Goal: Task Accomplishment & Management: Complete application form

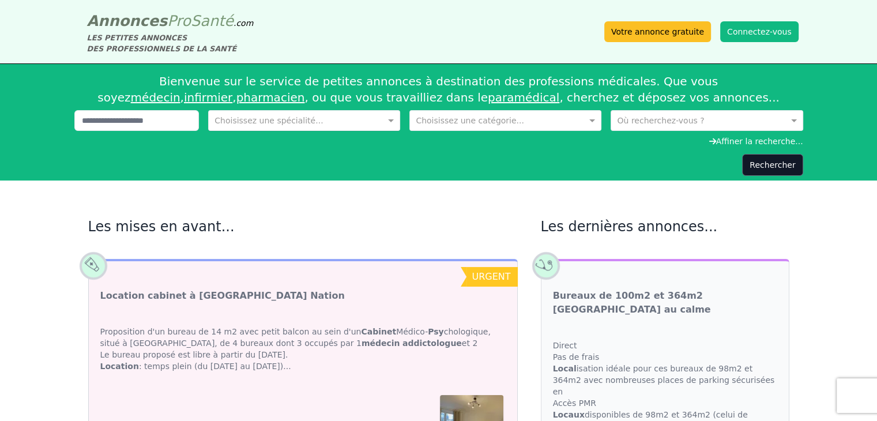
click at [318, 118] on input "text" at bounding box center [293, 120] width 156 height 12
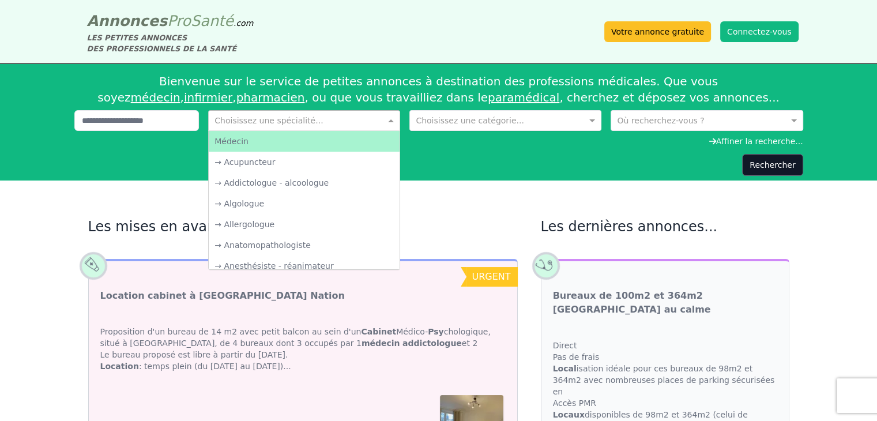
click at [437, 124] on input "text" at bounding box center [494, 120] width 156 height 12
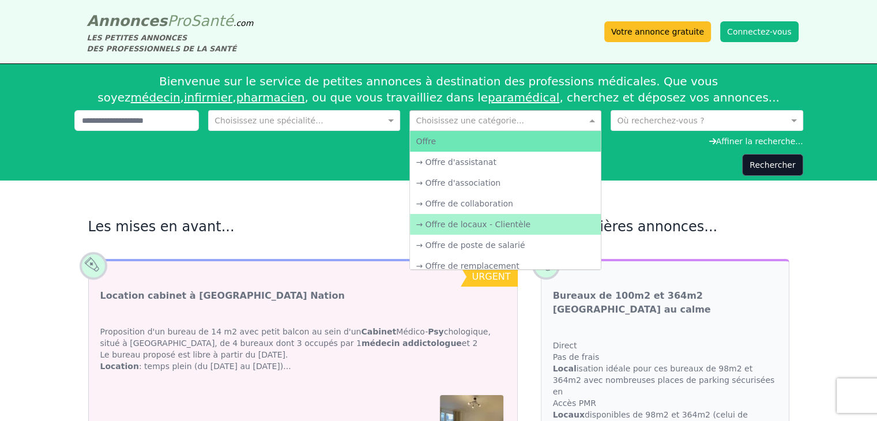
click at [466, 219] on div "→ Offre de locaux - Clientèle" at bounding box center [505, 224] width 191 height 21
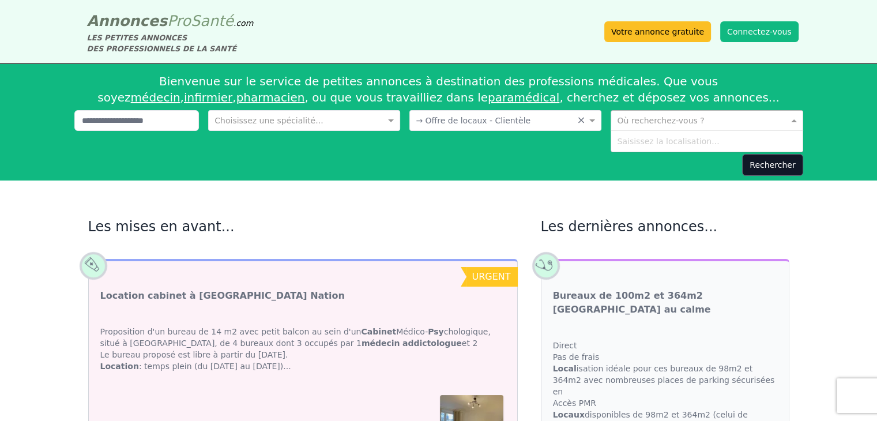
click at [641, 111] on div "Où recherchez-vous ?" at bounding box center [707, 120] width 192 height 21
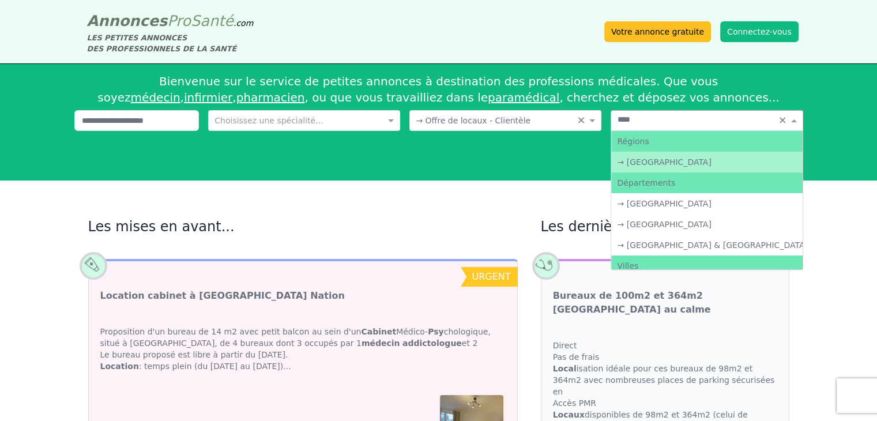
type input "*****"
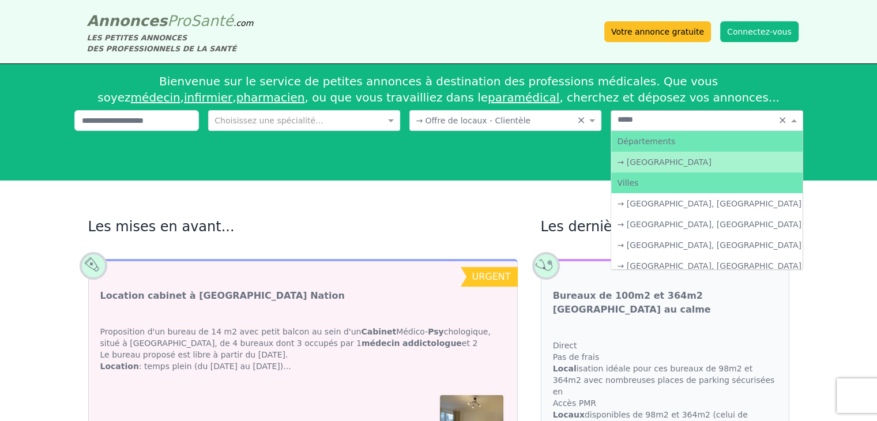
click at [659, 164] on div "→ [GEOGRAPHIC_DATA]" at bounding box center [706, 162] width 191 height 21
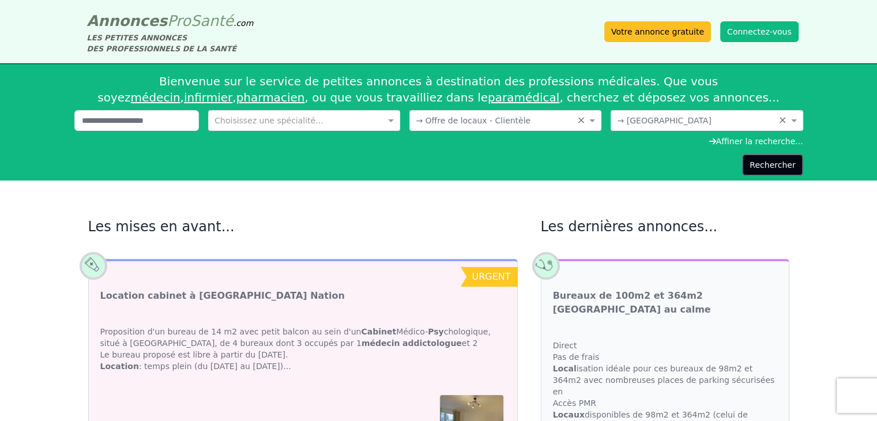
click at [791, 166] on button "Rechercher" at bounding box center [772, 165] width 61 height 22
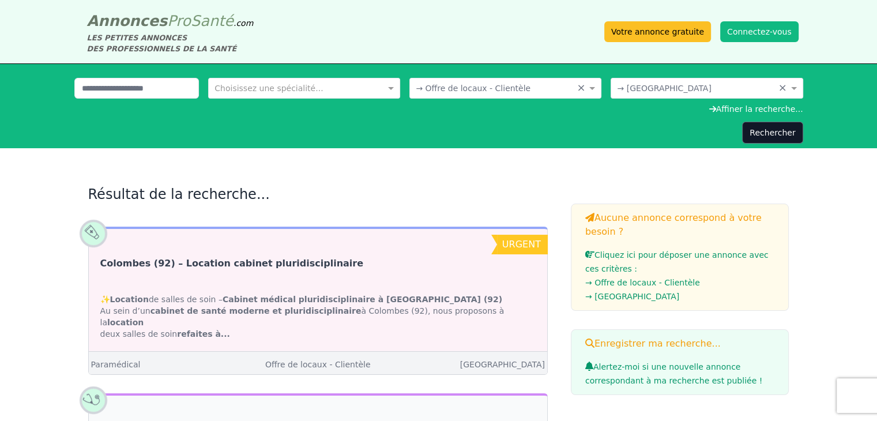
click at [280, 268] on link "Colombes (92) – Location cabinet pluridisciplinaire" at bounding box center [232, 264] width 264 height 14
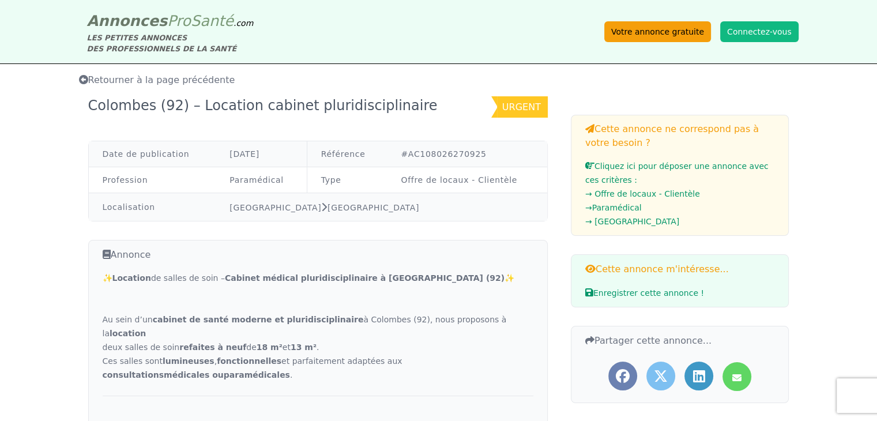
click at [669, 32] on link "Votre annonce gratuite" at bounding box center [658, 31] width 107 height 21
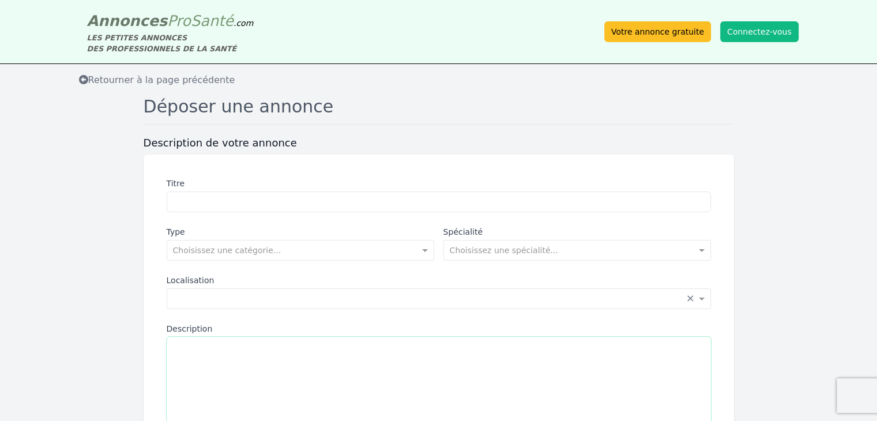
click at [215, 343] on textarea "Description" at bounding box center [439, 402] width 545 height 130
paste textarea "**********"
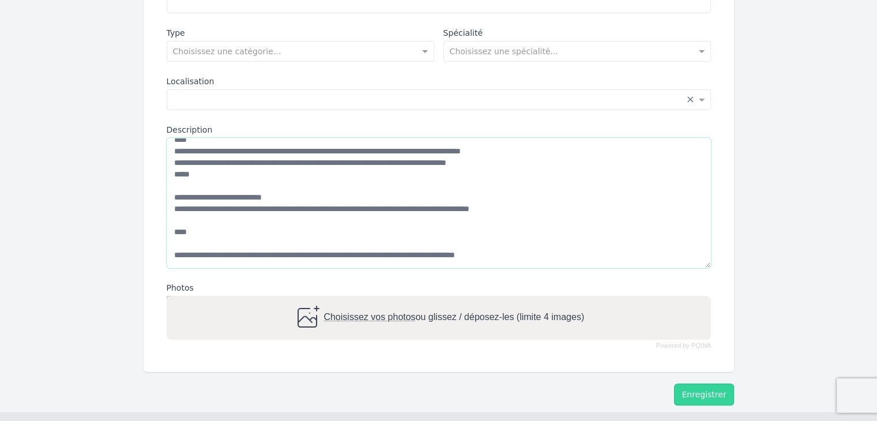
scroll to position [219, 0]
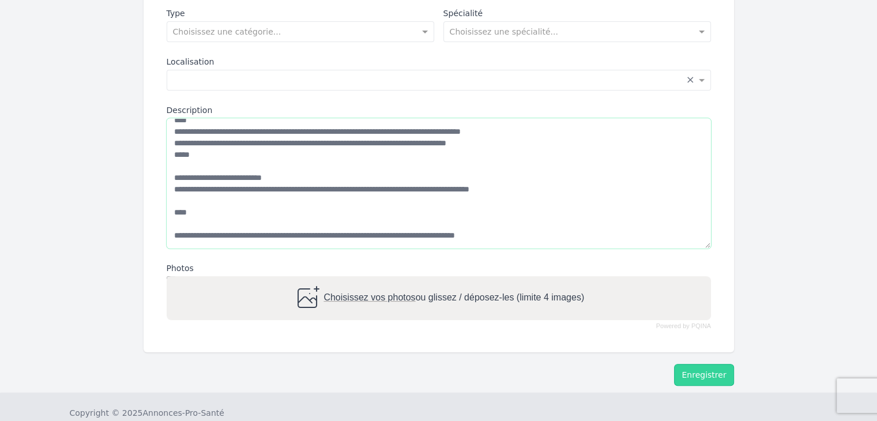
click at [175, 211] on textarea "Description" at bounding box center [439, 183] width 545 height 130
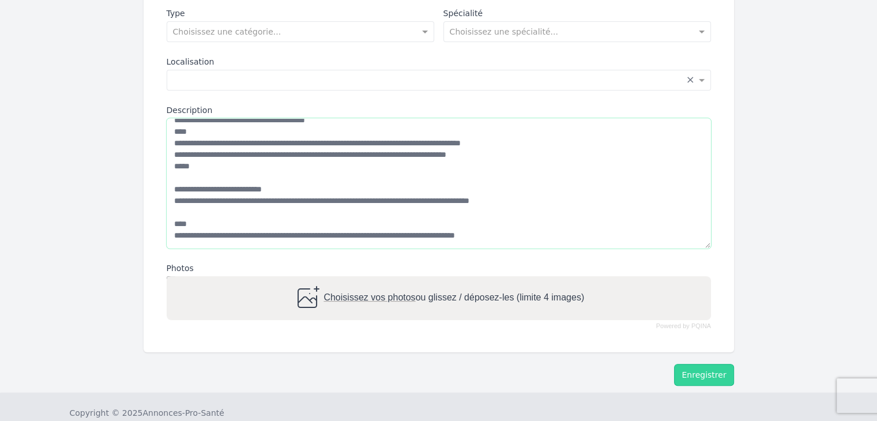
scroll to position [242, 0]
click at [177, 202] on textarea "Description" at bounding box center [439, 183] width 545 height 130
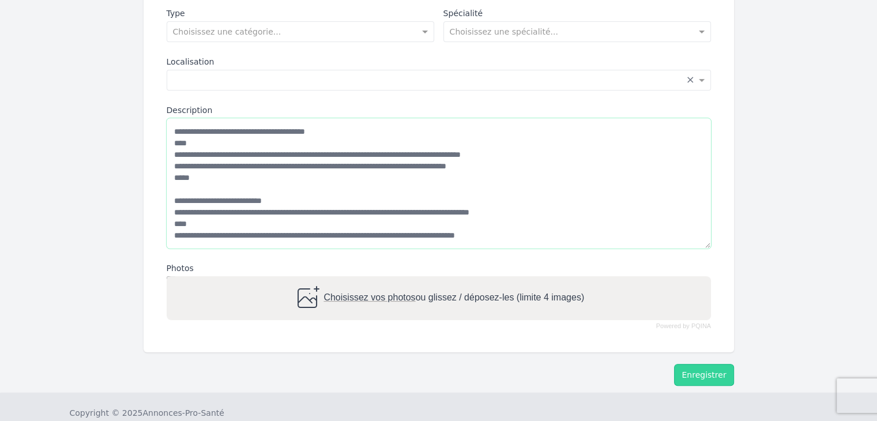
click at [174, 177] on textarea "Description" at bounding box center [439, 183] width 545 height 130
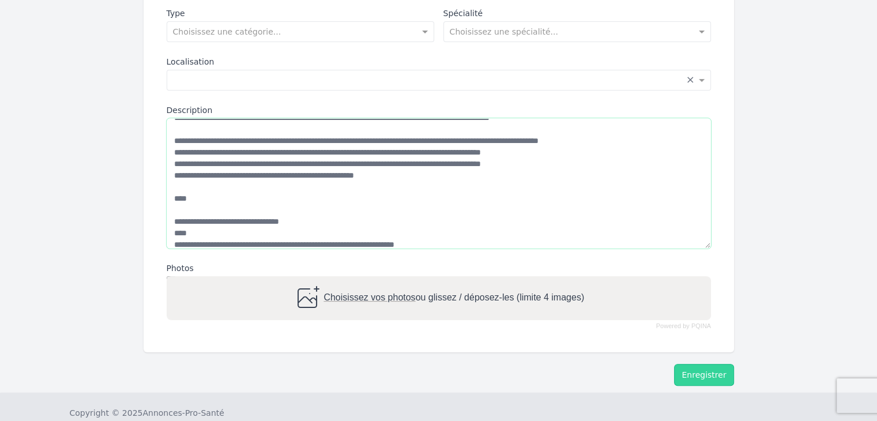
scroll to position [0, 0]
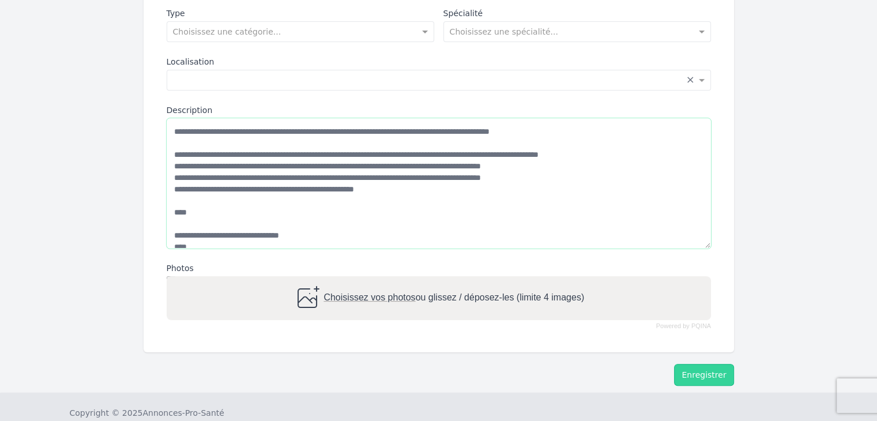
click at [175, 221] on textarea "Description" at bounding box center [439, 183] width 545 height 130
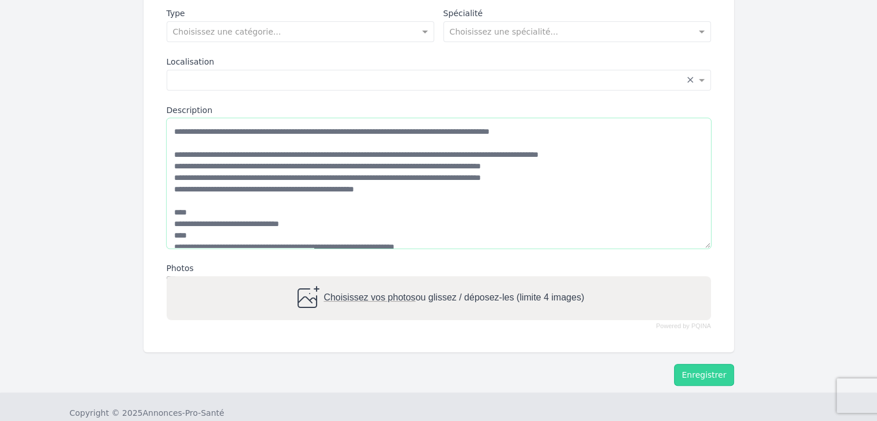
click at [178, 202] on textarea "Description" at bounding box center [439, 183] width 545 height 130
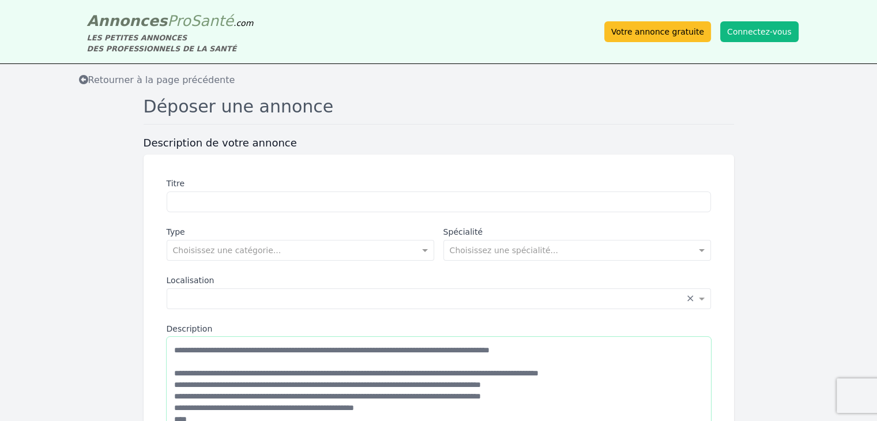
type textarea "**********"
click at [245, 201] on input "Titre" at bounding box center [439, 202] width 545 height 21
type input "**********"
click at [247, 253] on input "text" at bounding box center [289, 249] width 232 height 12
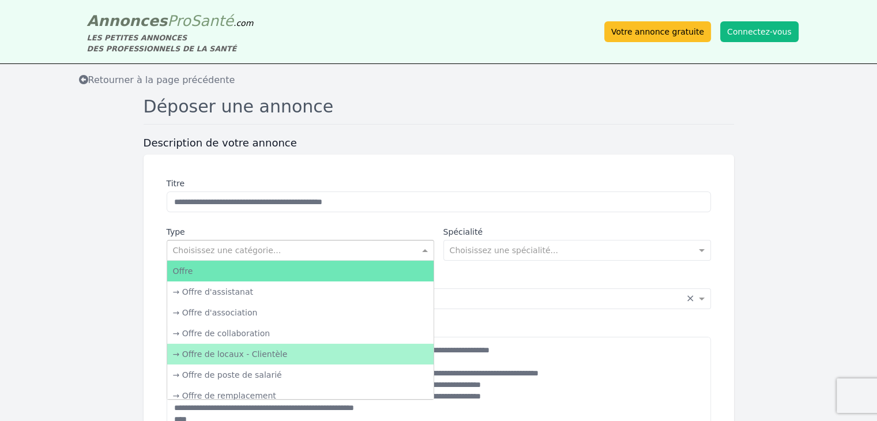
click at [258, 360] on div "→ Offre de locaux - Clientèle" at bounding box center [300, 354] width 266 height 21
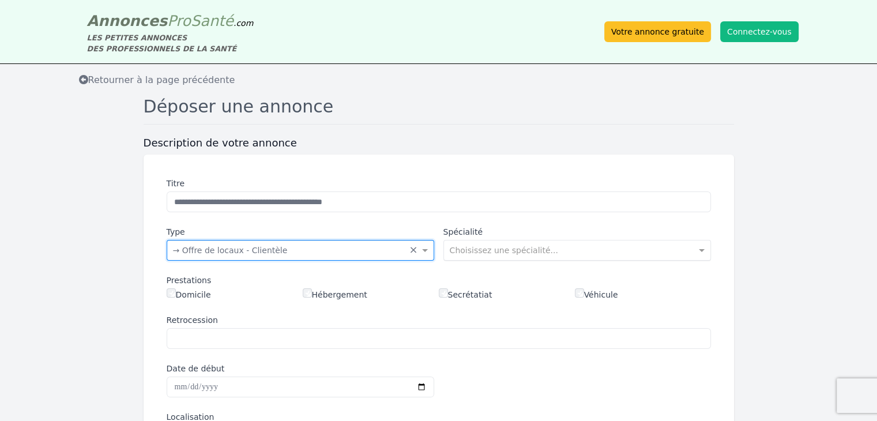
click at [490, 248] on input "text" at bounding box center [566, 249] width 232 height 12
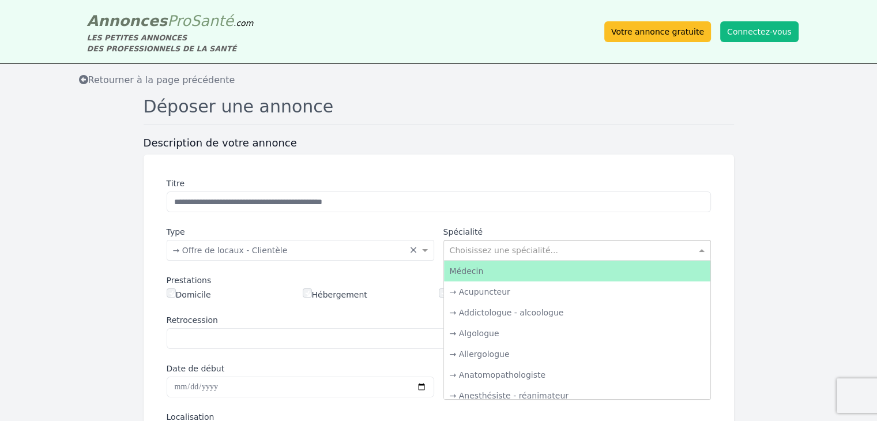
click at [497, 271] on div "Médecin" at bounding box center [577, 271] width 266 height 21
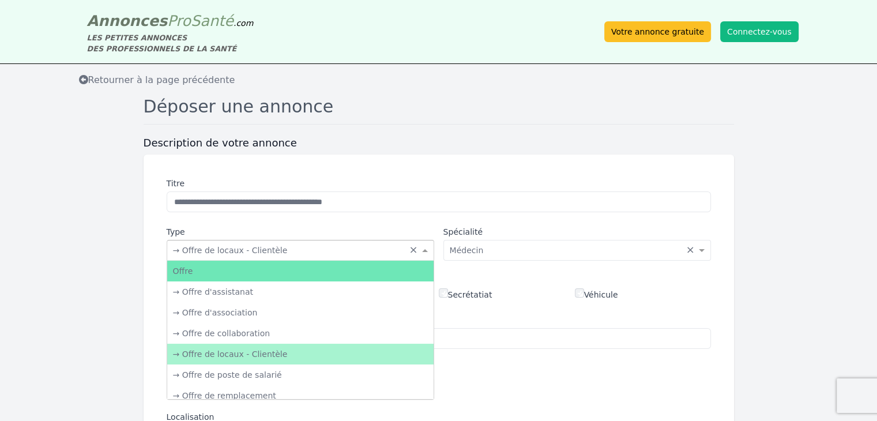
click at [308, 256] on div "Choisissez une catégorie... × → Offre de locaux - Clientèle" at bounding box center [288, 251] width 242 height 12
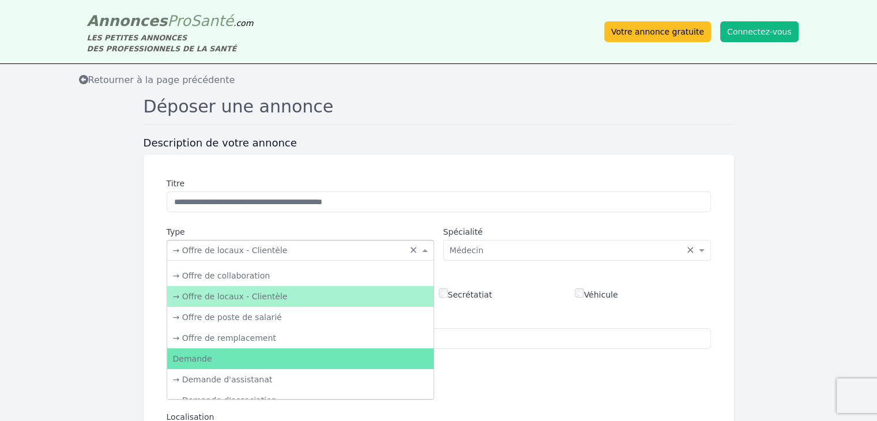
scroll to position [58, 0]
click at [282, 301] on div "→ Offre de locaux - Clientèle" at bounding box center [300, 296] width 266 height 21
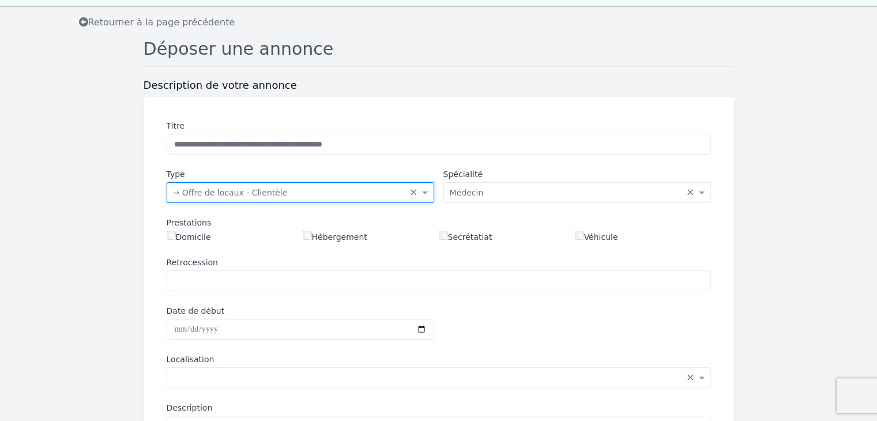
scroll to position [115, 0]
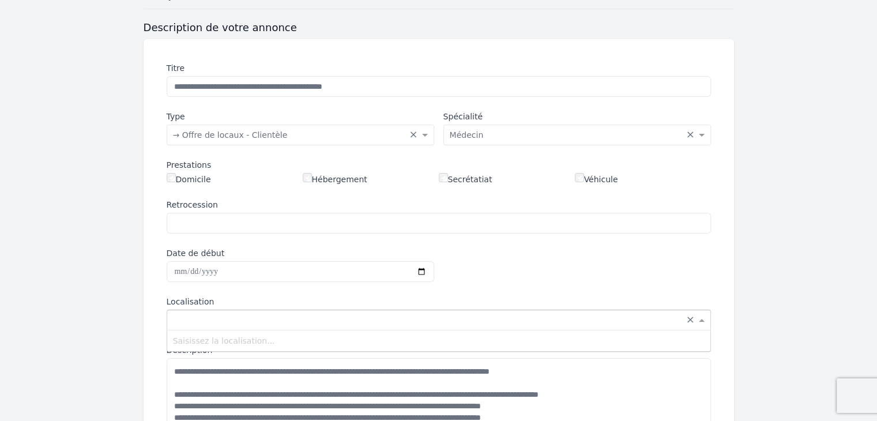
click at [264, 316] on input "text" at bounding box center [427, 319] width 509 height 12
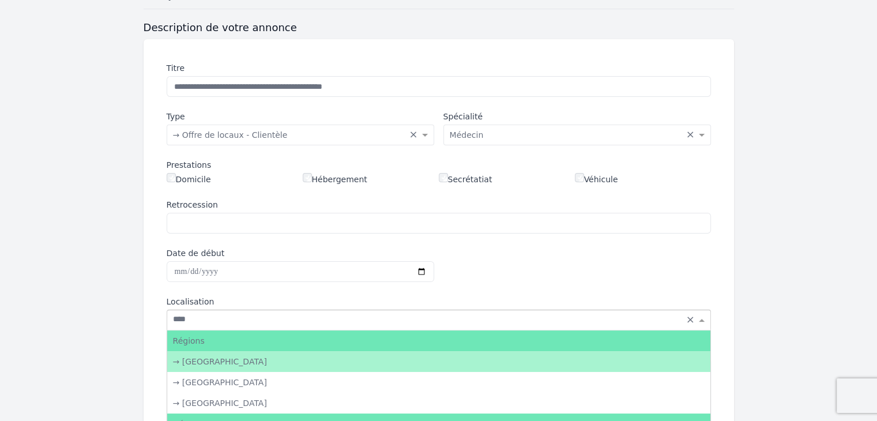
type input "*****"
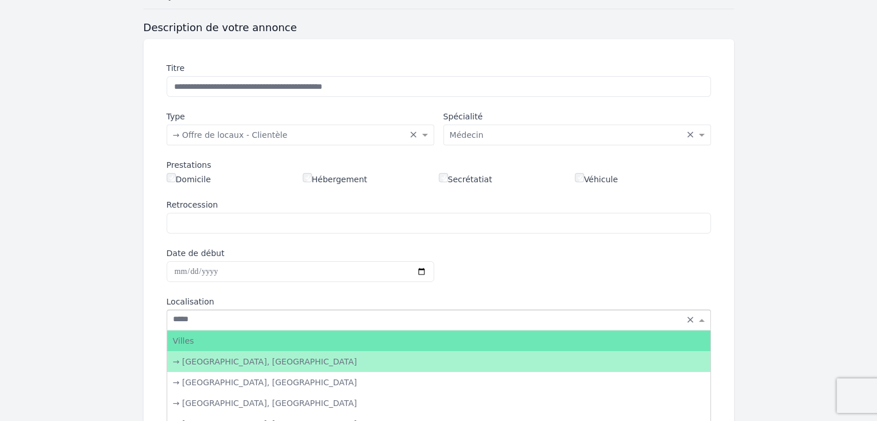
click at [274, 367] on div "→ [GEOGRAPHIC_DATA], [GEOGRAPHIC_DATA]" at bounding box center [438, 361] width 543 height 21
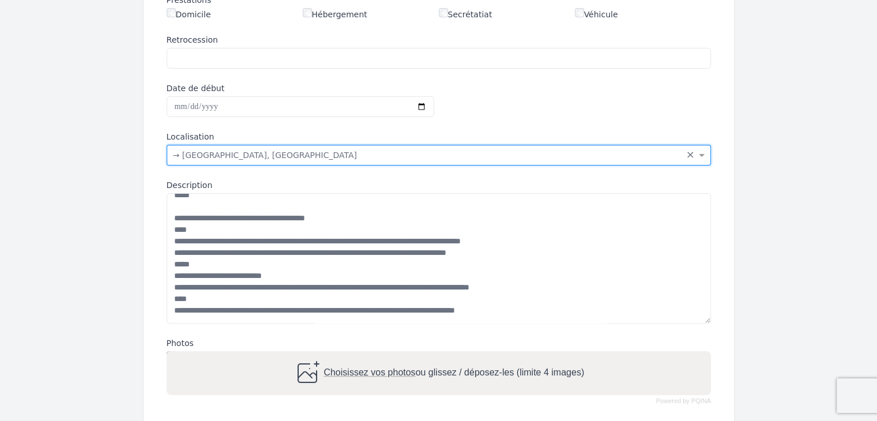
scroll to position [396, 0]
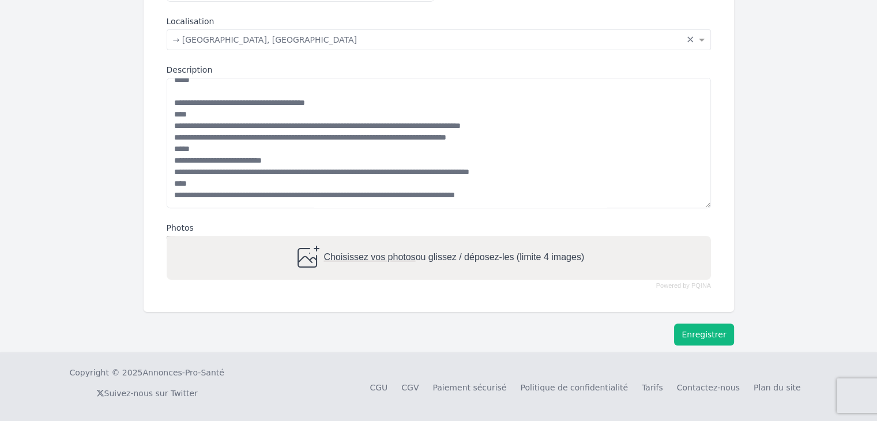
click at [724, 328] on button "Enregistrer" at bounding box center [703, 335] width 59 height 22
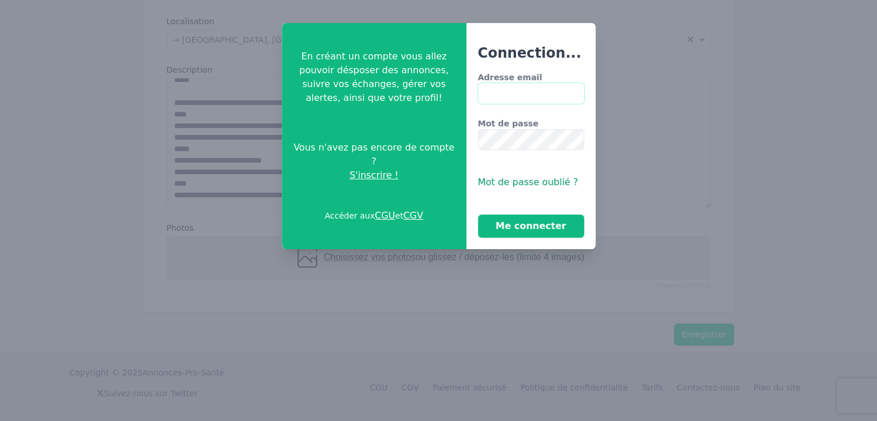
type input "**********"
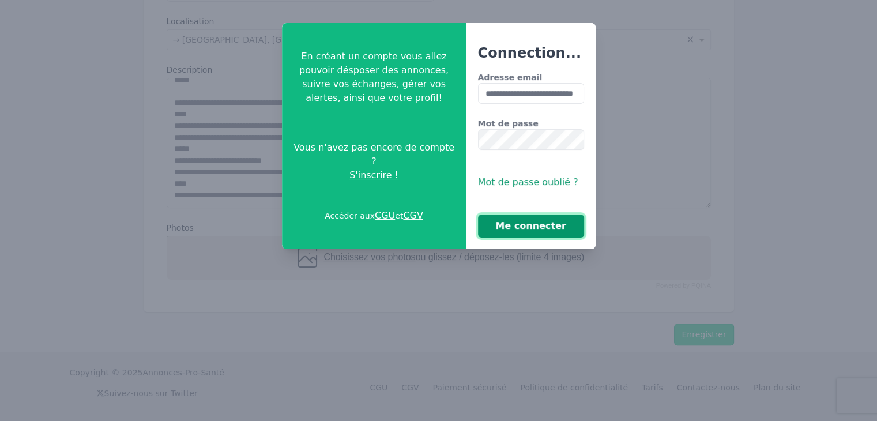
click at [537, 222] on button "Me connecter" at bounding box center [531, 226] width 106 height 23
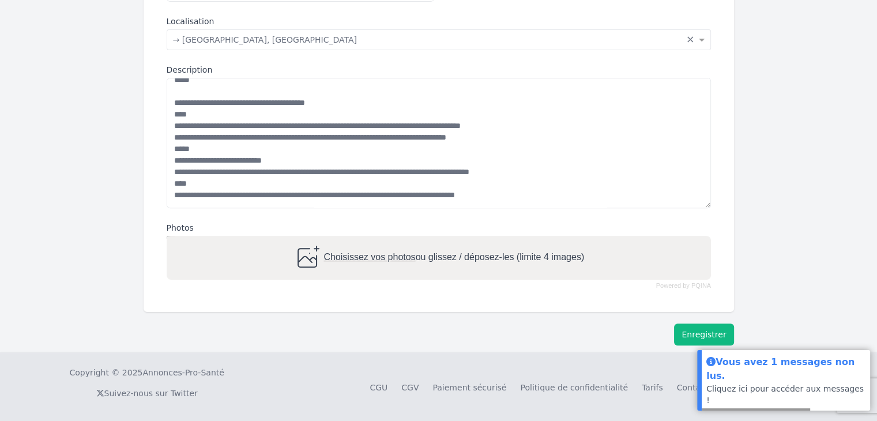
click at [716, 333] on button "Enregistrer" at bounding box center [703, 335] width 59 height 22
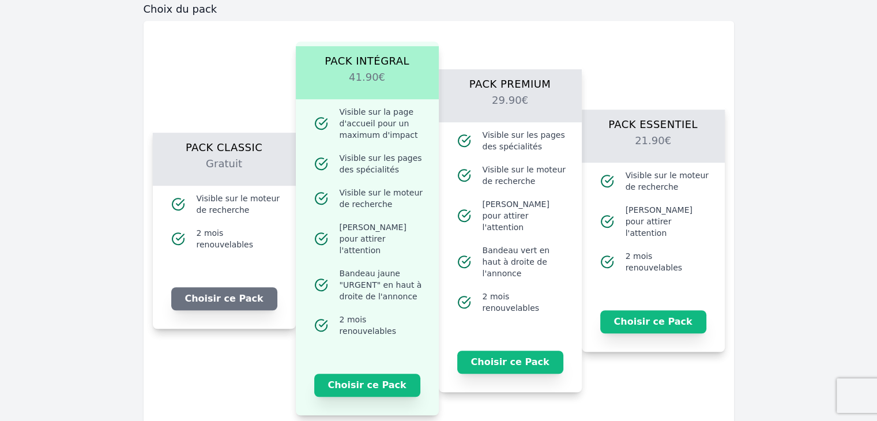
scroll to position [714, 0]
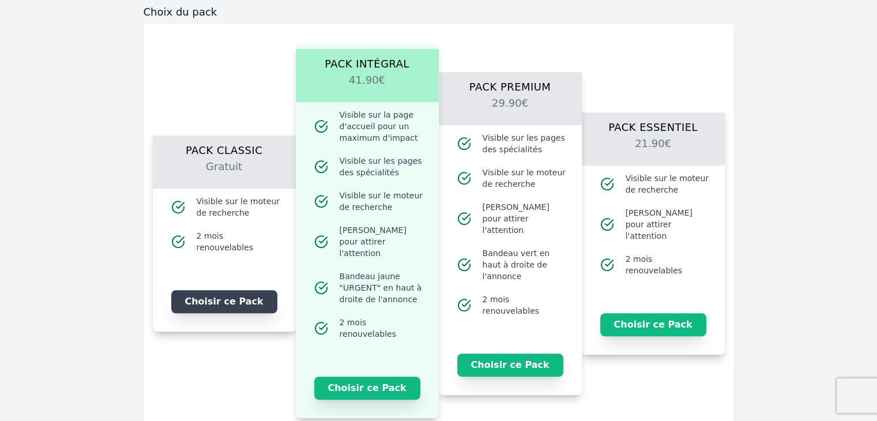
click at [219, 301] on button "Choisir ce Pack" at bounding box center [224, 301] width 106 height 23
click at [262, 300] on button "Je choisis ce Pack" at bounding box center [224, 301] width 106 height 23
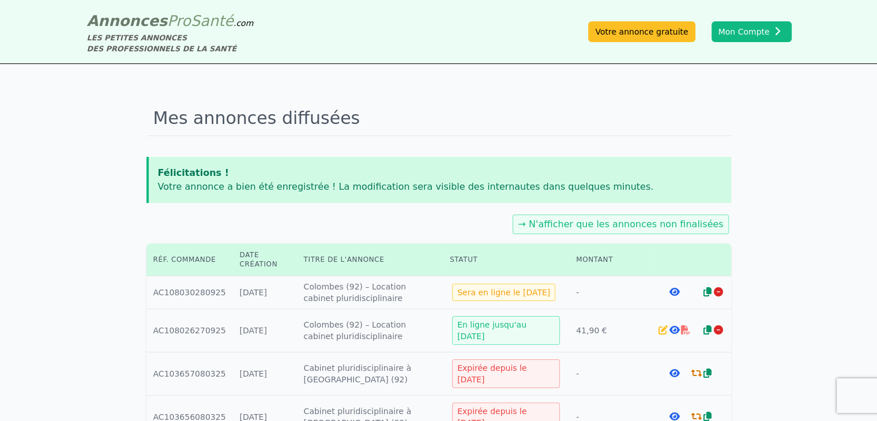
click at [674, 291] on icon at bounding box center [674, 291] width 10 height 9
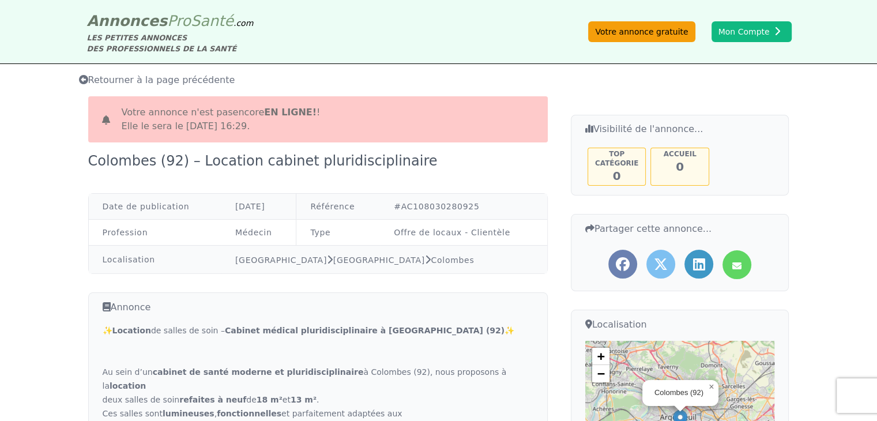
click at [685, 33] on link "Votre annonce gratuite" at bounding box center [641, 31] width 107 height 21
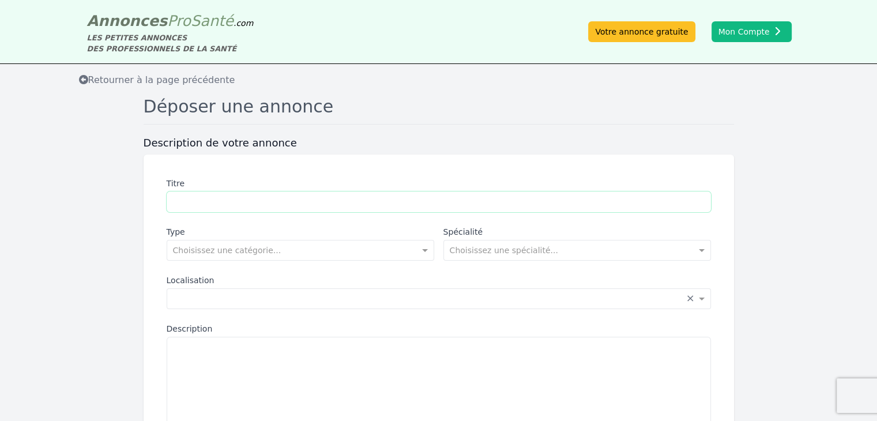
click at [369, 206] on input "Titre" at bounding box center [439, 202] width 545 height 21
type input "**********"
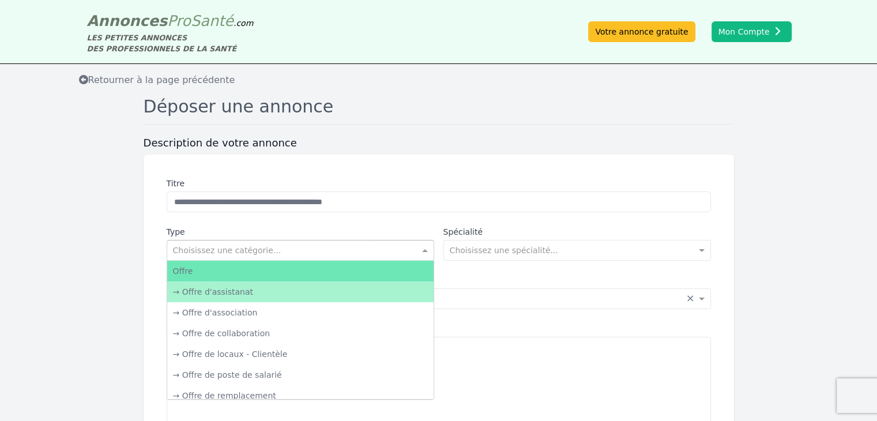
click at [331, 249] on input "text" at bounding box center [289, 249] width 232 height 12
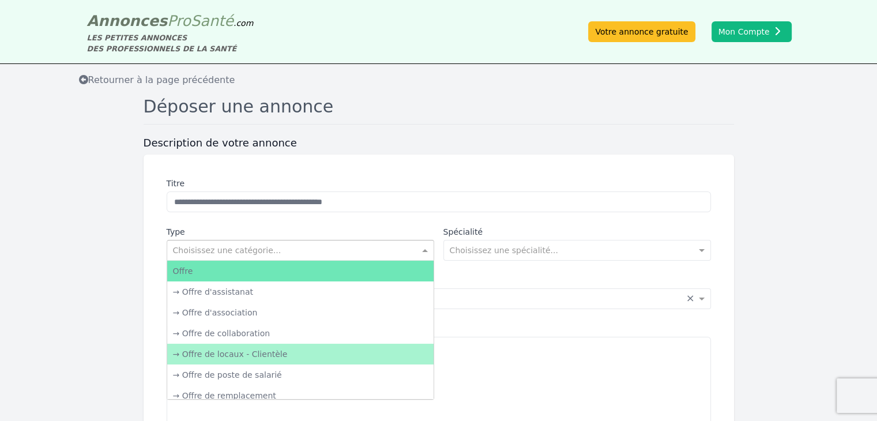
click at [307, 360] on div "→ Offre de locaux - Clientèle" at bounding box center [300, 354] width 266 height 21
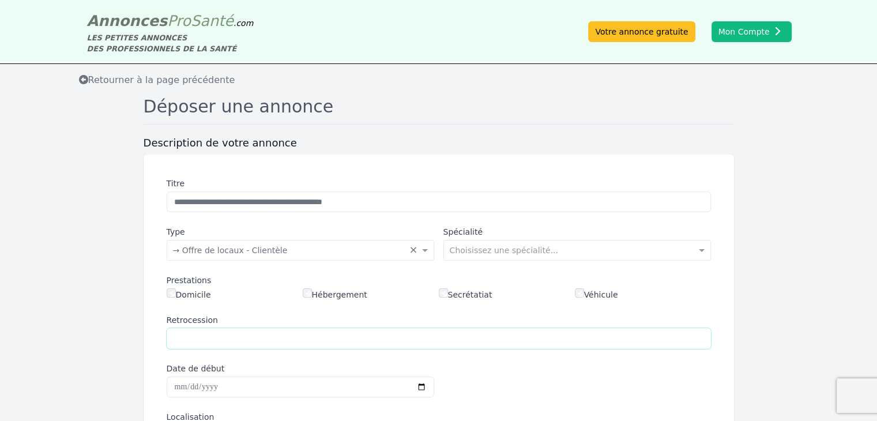
click at [221, 338] on input "Retrocession" at bounding box center [439, 338] width 545 height 21
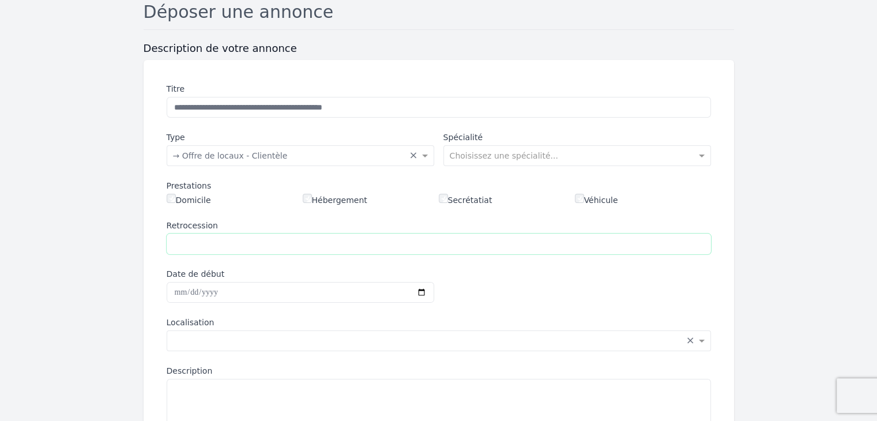
scroll to position [115, 0]
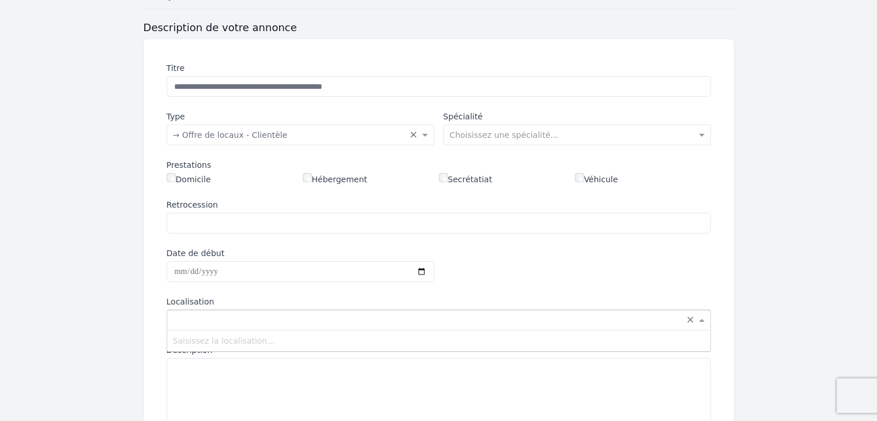
click at [232, 322] on input "text" at bounding box center [427, 319] width 509 height 12
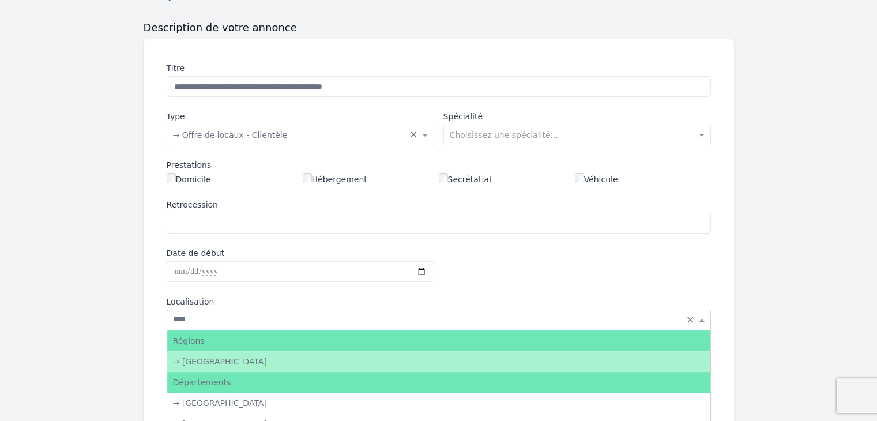
type input "*****"
click at [231, 365] on div "→ [GEOGRAPHIC_DATA]" at bounding box center [438, 361] width 543 height 21
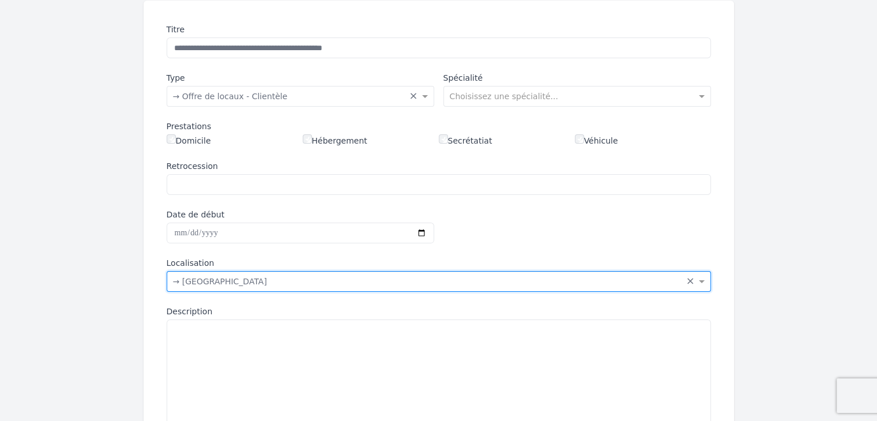
scroll to position [231, 0]
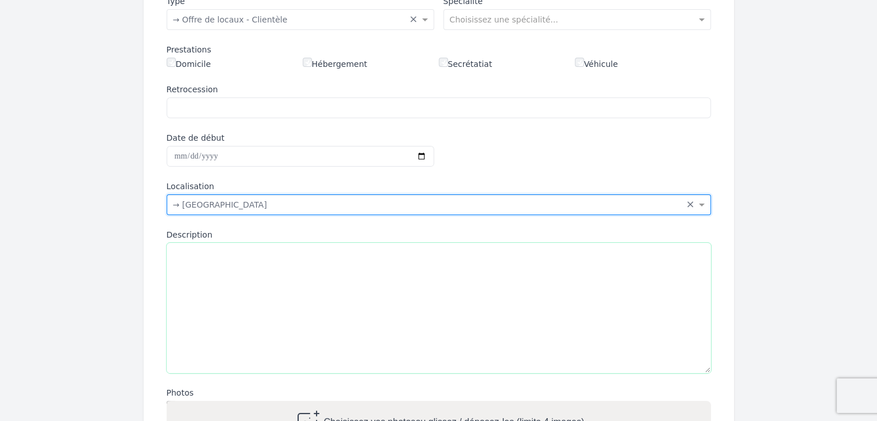
click at [217, 273] on textarea "Description" at bounding box center [439, 308] width 545 height 130
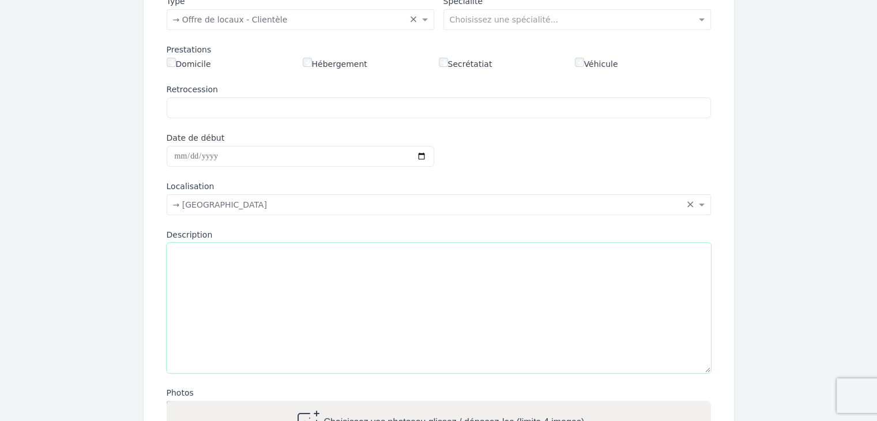
paste textarea "**********"
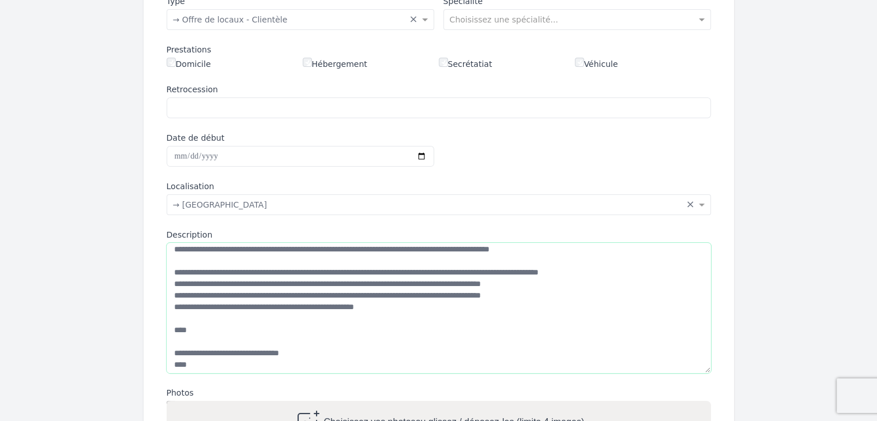
scroll to position [0, 0]
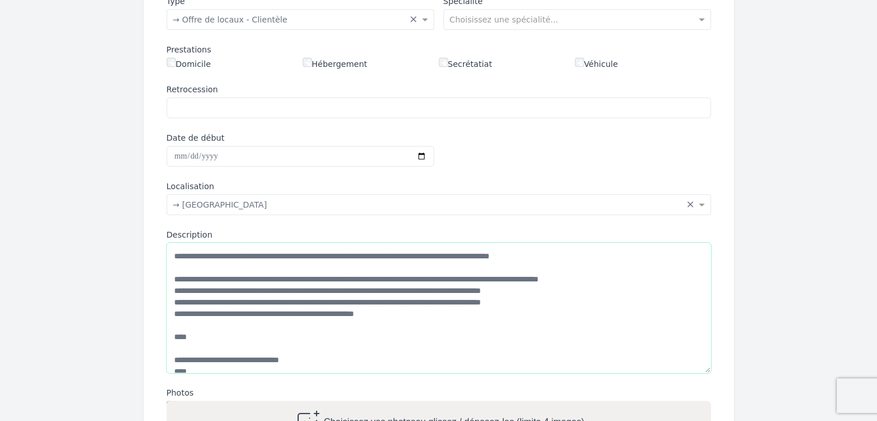
click at [171, 328] on textarea "Description" at bounding box center [439, 308] width 545 height 130
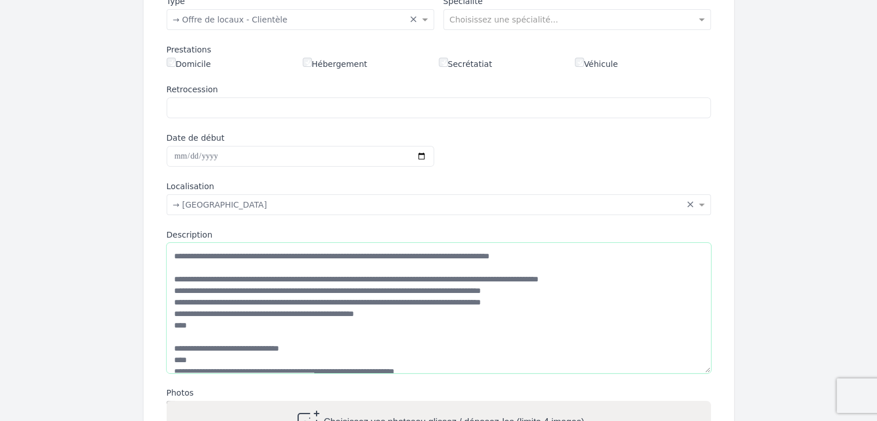
click at [177, 339] on textarea "Description" at bounding box center [439, 308] width 545 height 130
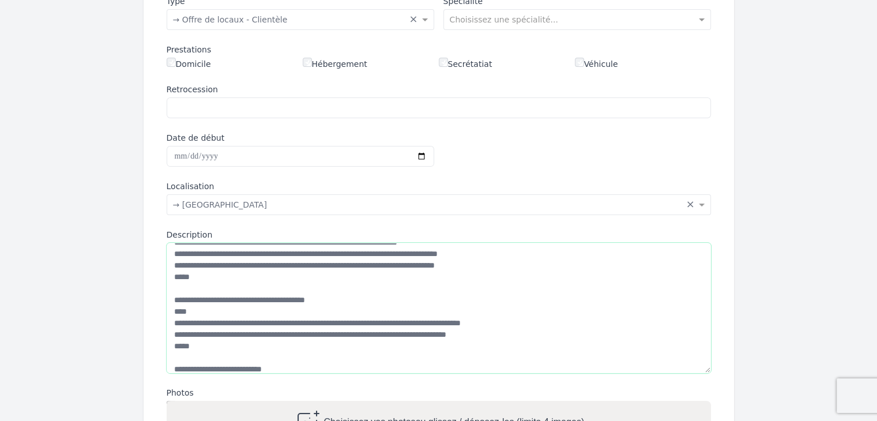
scroll to position [173, 0]
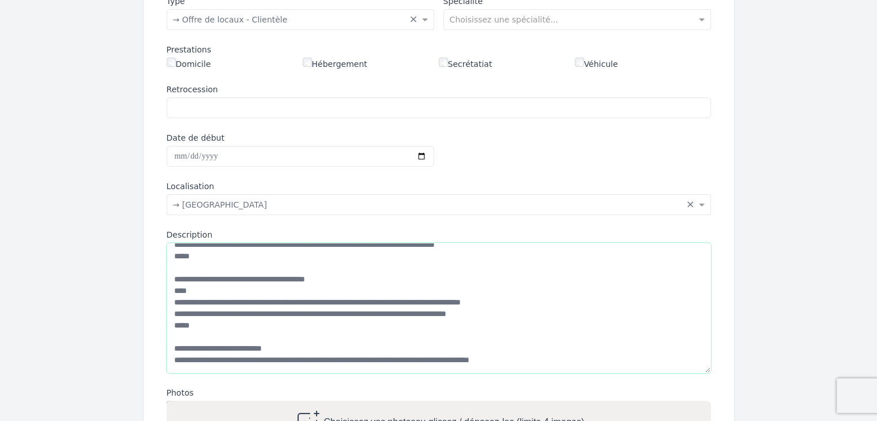
click at [175, 338] on textarea "Description" at bounding box center [439, 308] width 545 height 130
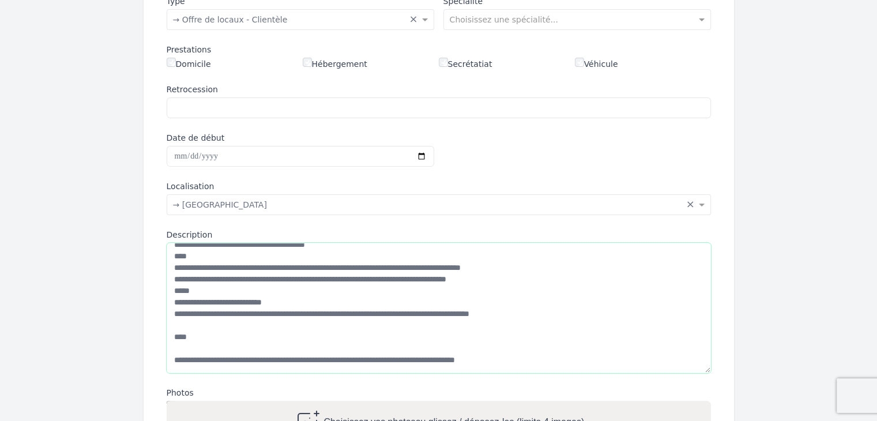
click at [176, 317] on textarea "Description" at bounding box center [439, 308] width 545 height 130
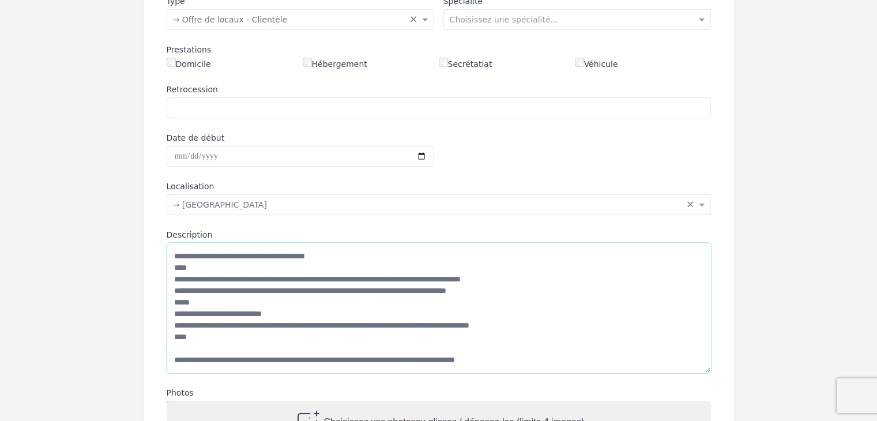
click at [172, 341] on textarea "Description" at bounding box center [439, 308] width 545 height 130
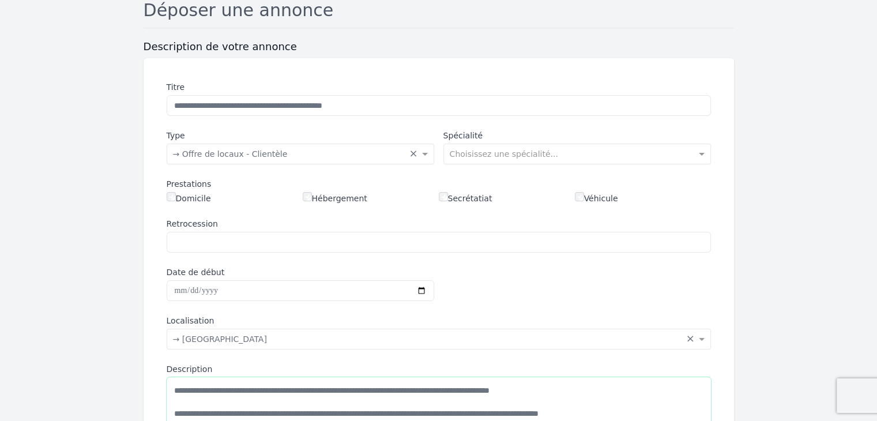
scroll to position [115, 0]
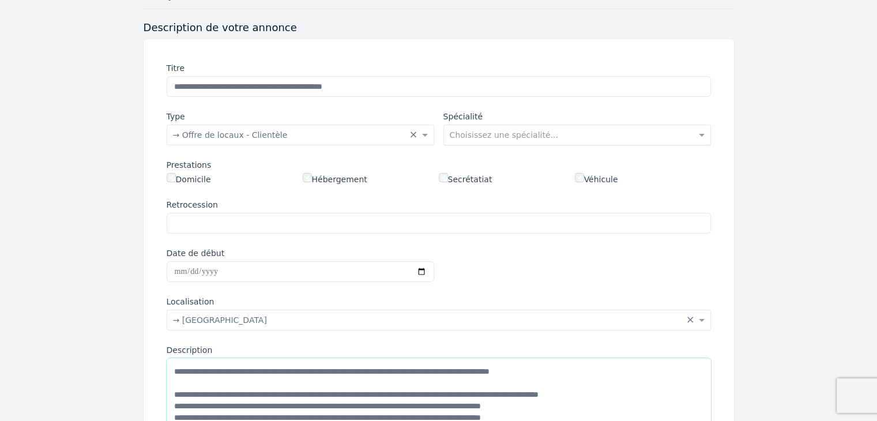
type textarea "**********"
click at [516, 138] on input "text" at bounding box center [566, 134] width 232 height 12
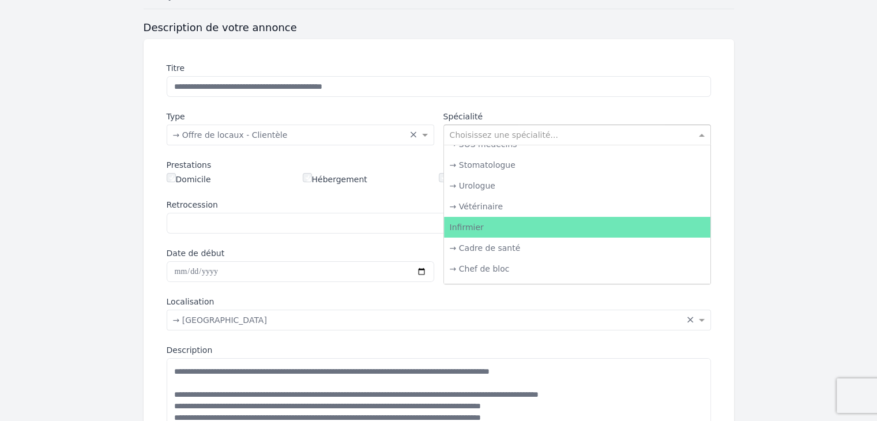
scroll to position [1327, 0]
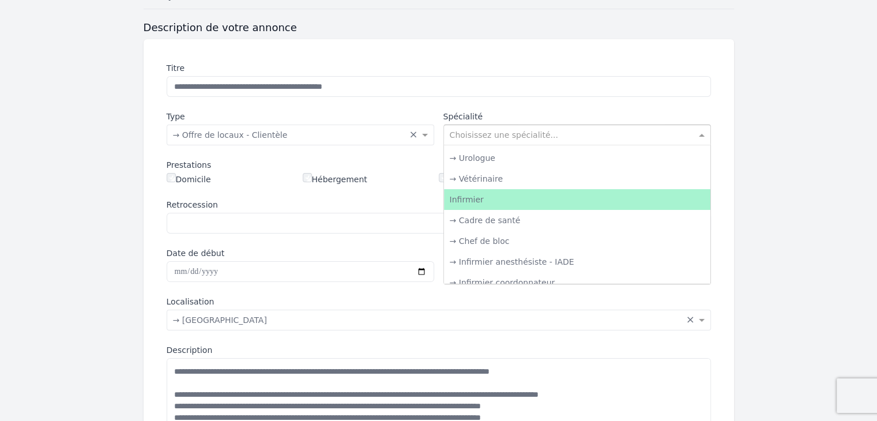
click at [504, 201] on div "Infirmier" at bounding box center [577, 199] width 266 height 21
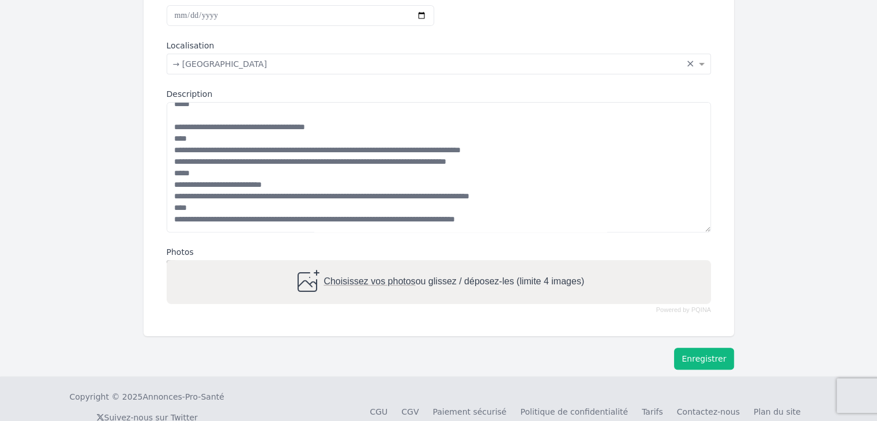
scroll to position [396, 0]
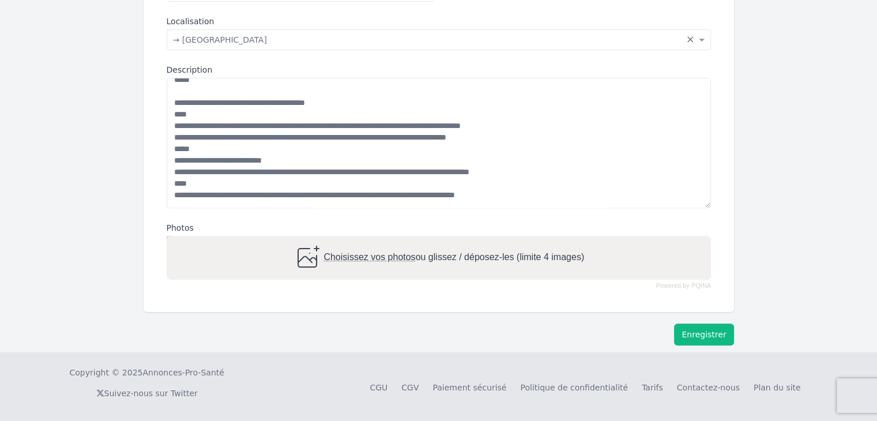
click at [694, 331] on button "Enregistrer" at bounding box center [703, 335] width 59 height 22
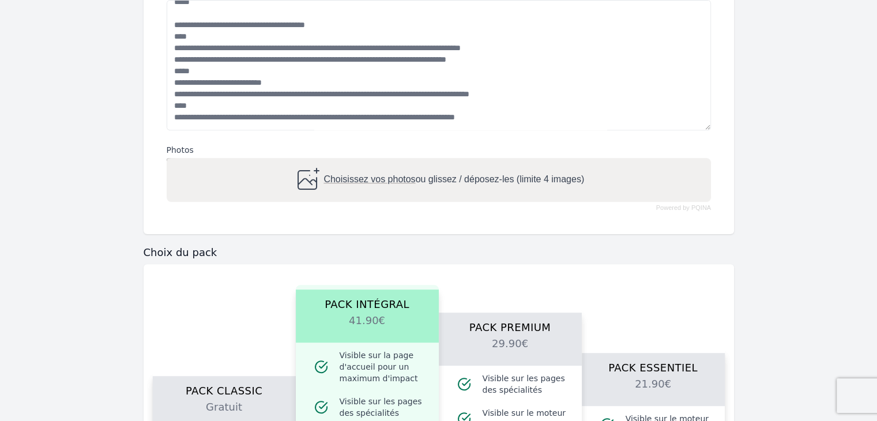
scroll to position [569, 0]
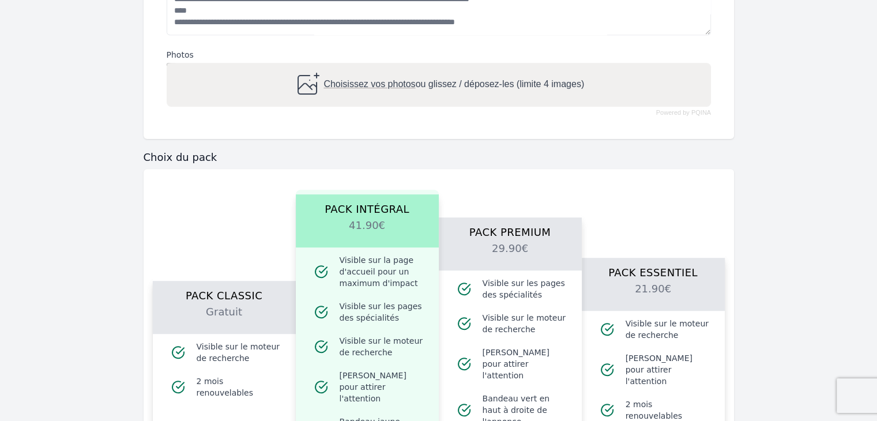
click at [212, 341] on span "Visible sur le moteur de recherche" at bounding box center [239, 352] width 85 height 23
click at [221, 310] on h2 "Gratuit" at bounding box center [224, 319] width 115 height 30
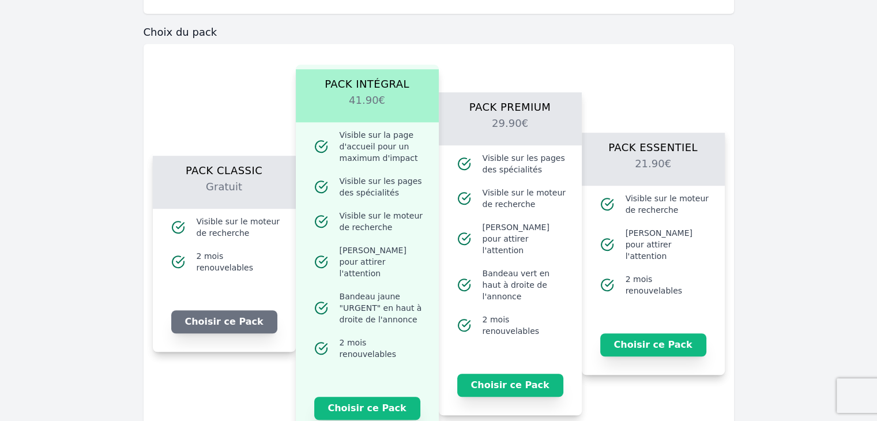
scroll to position [742, 0]
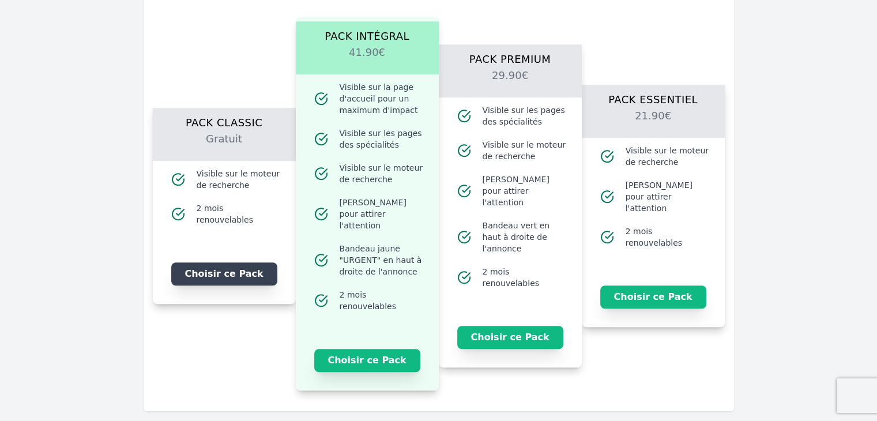
click at [230, 276] on button "Choisir ce Pack" at bounding box center [224, 273] width 106 height 23
click at [230, 276] on button "Je choisis ce Pack" at bounding box center [224, 273] width 106 height 23
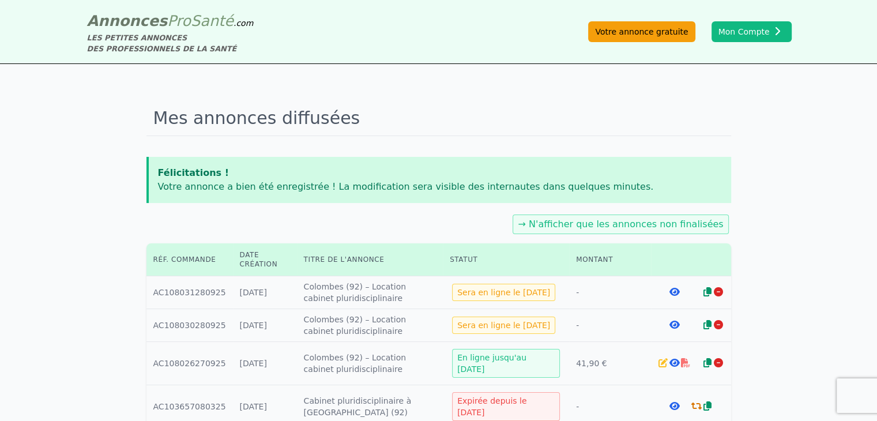
click at [648, 35] on link "Votre annonce gratuite" at bounding box center [641, 31] width 107 height 21
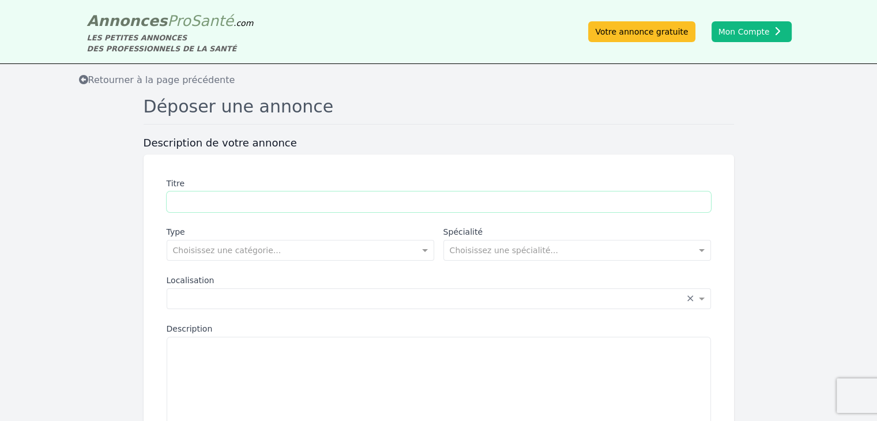
click at [286, 201] on input "Titre" at bounding box center [439, 202] width 545 height 21
type input "**********"
click at [265, 247] on input "text" at bounding box center [289, 249] width 232 height 12
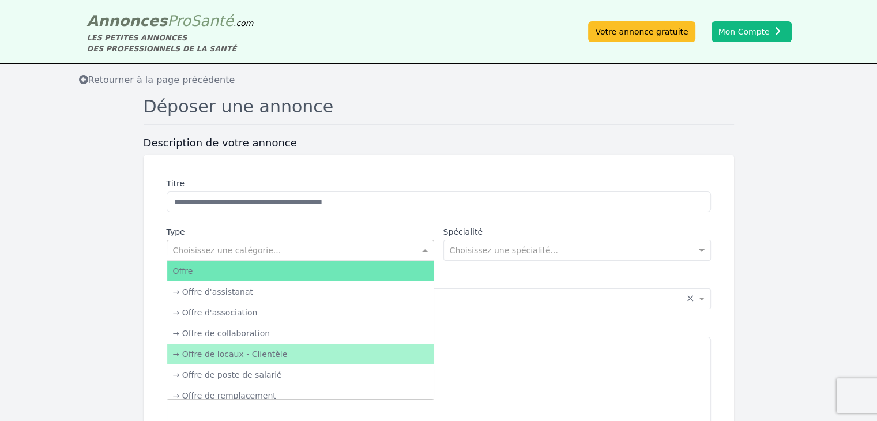
click at [279, 350] on div "→ Offre de locaux - Clientèle" at bounding box center [300, 354] width 266 height 21
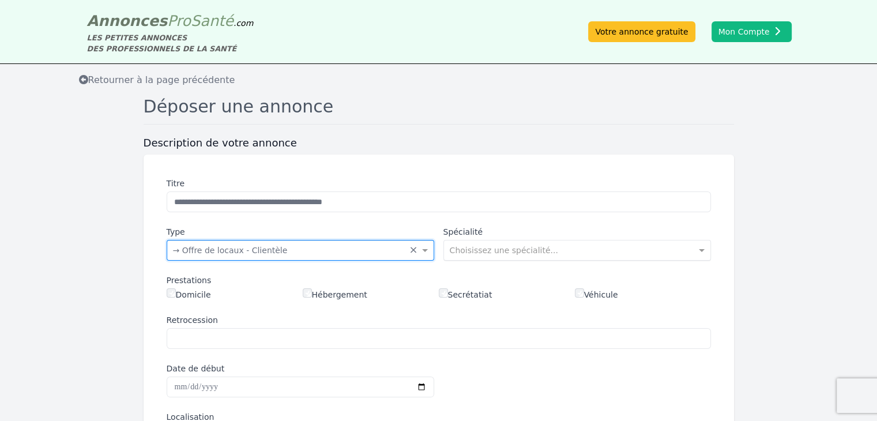
click at [463, 245] on input "text" at bounding box center [566, 249] width 232 height 12
